Goal: Task Accomplishment & Management: Manage account settings

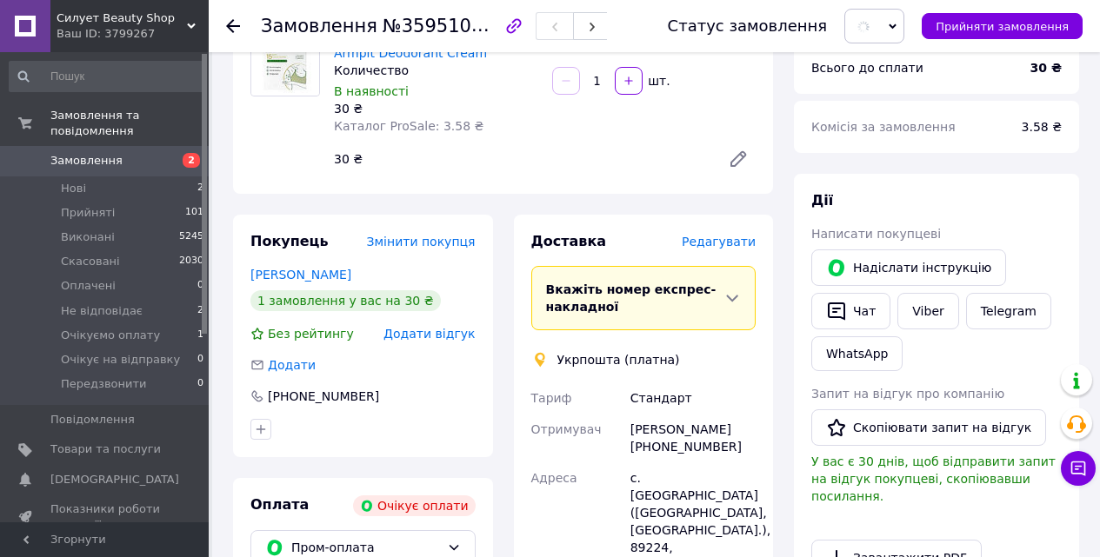
scroll to position [174, 0]
